Goal: Information Seeking & Learning: Learn about a topic

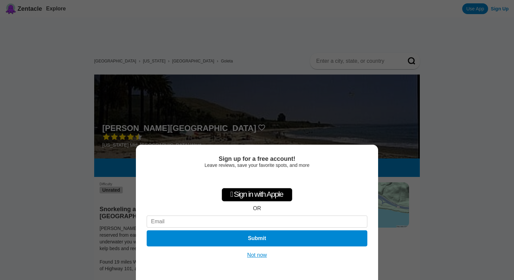
click at [474, 228] on div "Sign up for a free account! Leave reviews, save your favorite spots, and more …" at bounding box center [257, 140] width 514 height 280
click at [472, 110] on div "Sign up for a free account! Leave reviews, save your favorite spots, and more …" at bounding box center [257, 140] width 514 height 280
click at [259, 257] on button "Not now" at bounding box center [257, 255] width 24 height 7
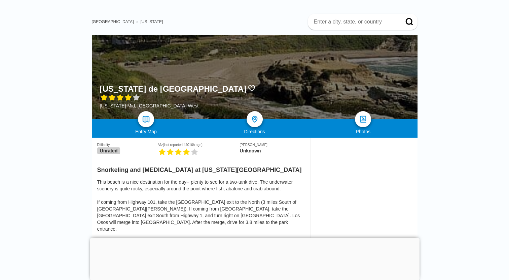
scroll to position [39, 0]
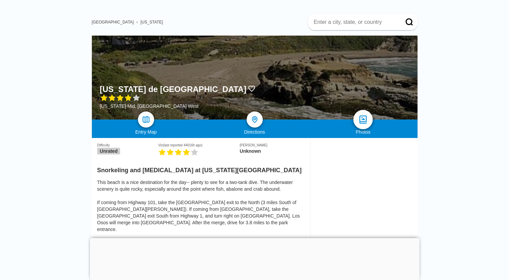
click at [363, 120] on img at bounding box center [363, 120] width 10 height 10
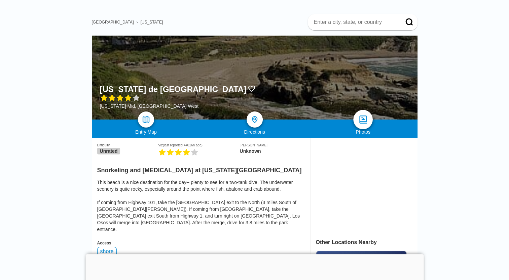
click at [364, 116] on img at bounding box center [363, 120] width 10 height 10
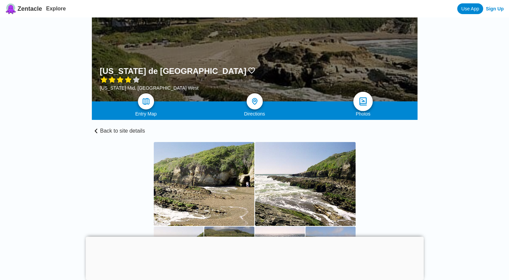
click at [362, 101] on img at bounding box center [363, 102] width 10 height 10
